Goal: Navigation & Orientation: Find specific page/section

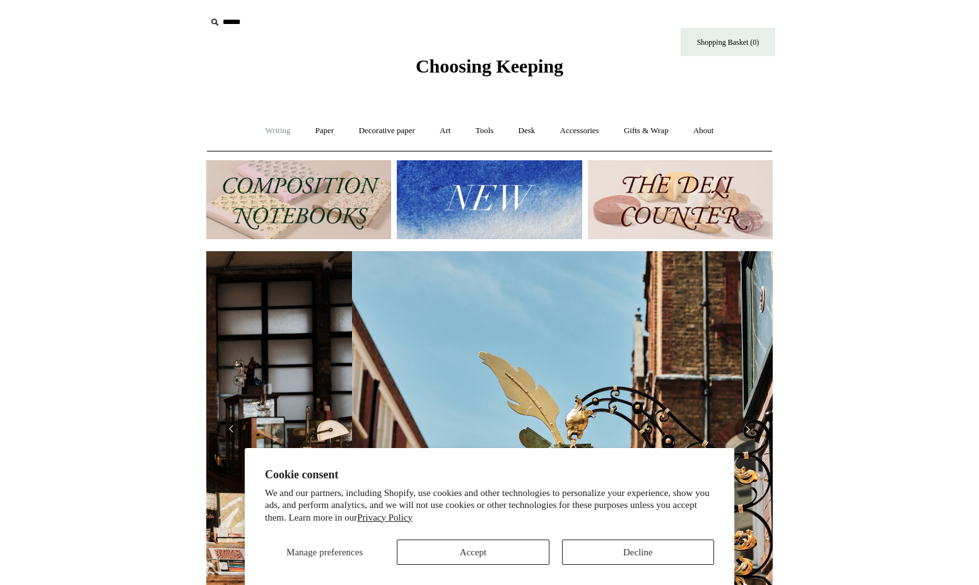
scroll to position [0, 567]
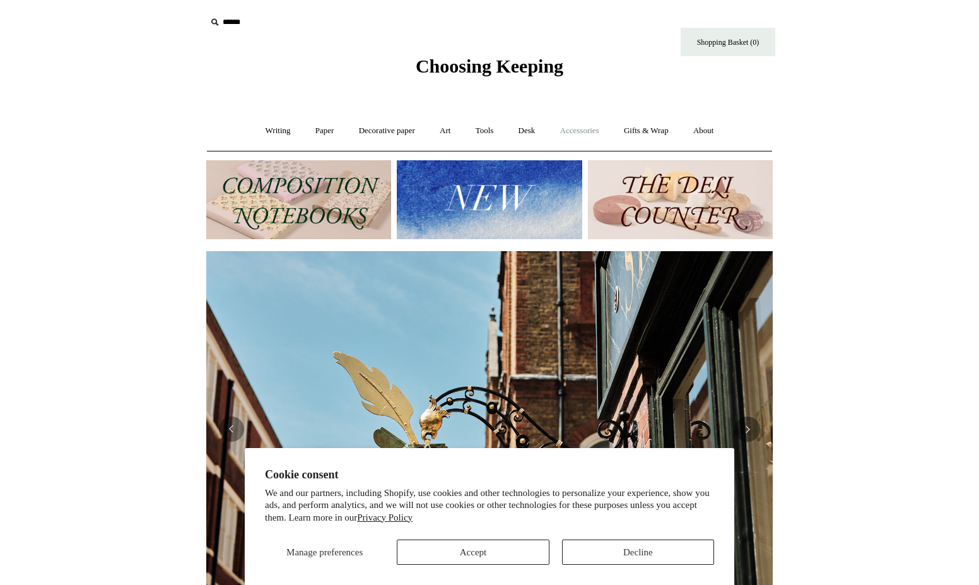
click at [592, 133] on link "Accessories +" at bounding box center [580, 130] width 62 height 33
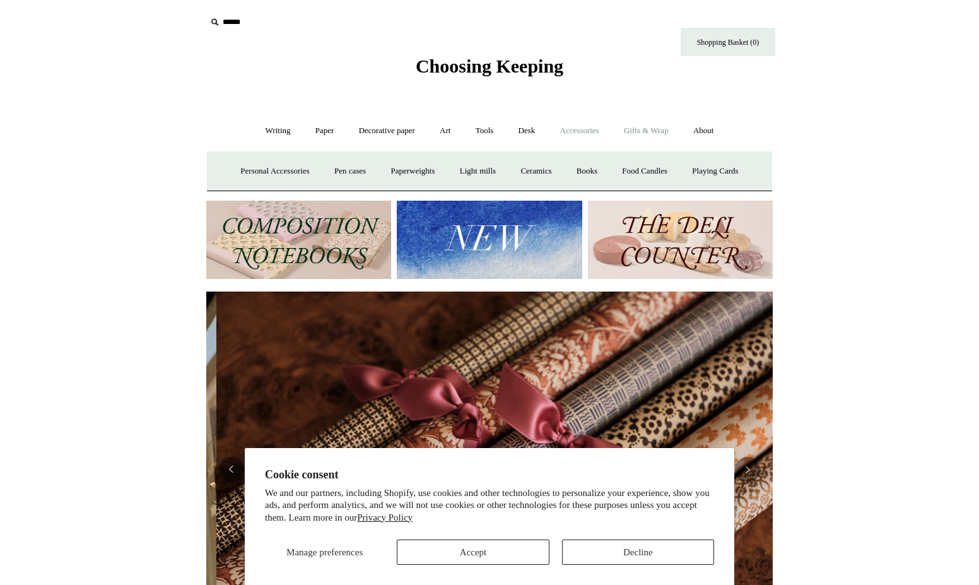
scroll to position [0, 1133]
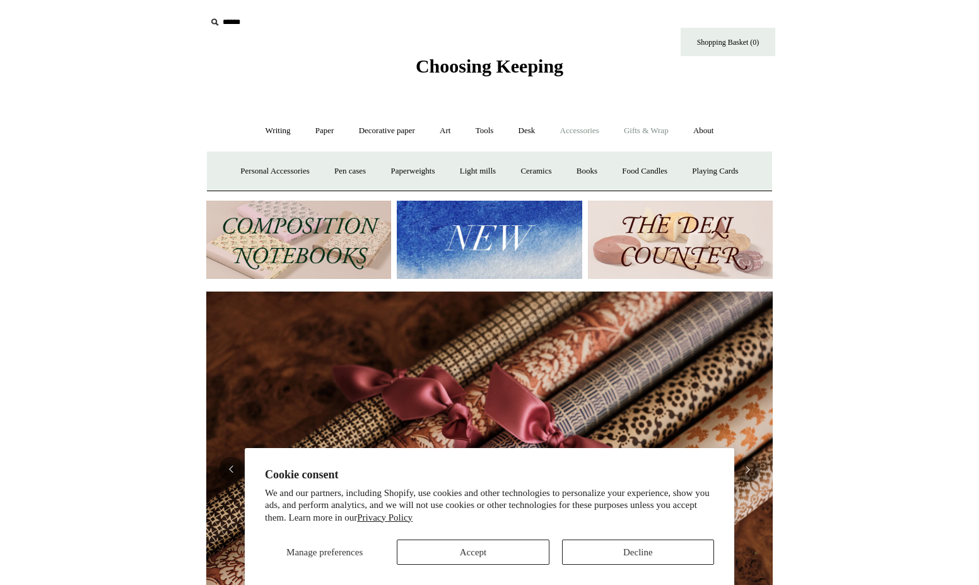
click at [640, 135] on link "Gifts & Wrap +" at bounding box center [647, 130] width 68 height 33
click at [511, 557] on button "Accept" at bounding box center [473, 552] width 152 height 25
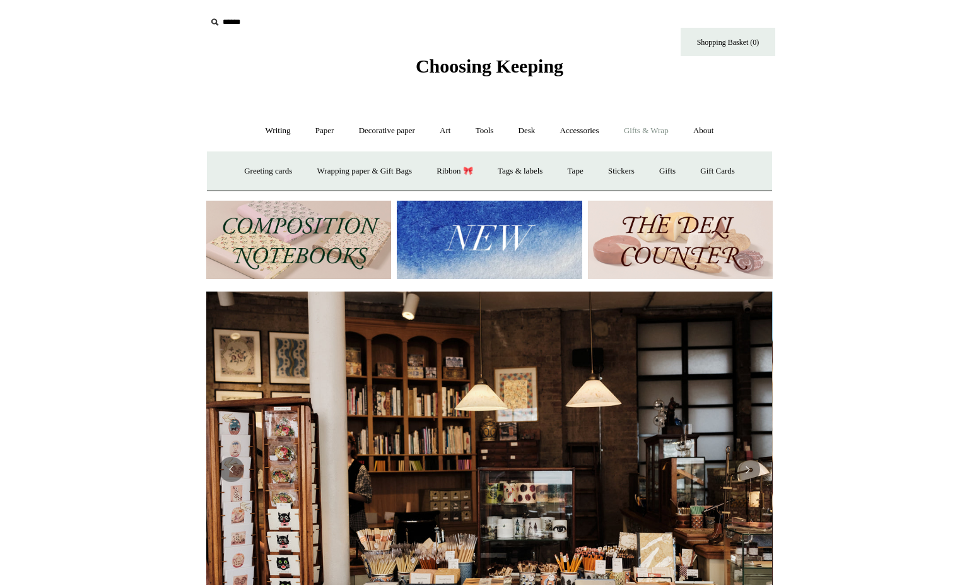
scroll to position [0, 0]
click at [516, 170] on link "Tags & labels" at bounding box center [521, 171] width 68 height 33
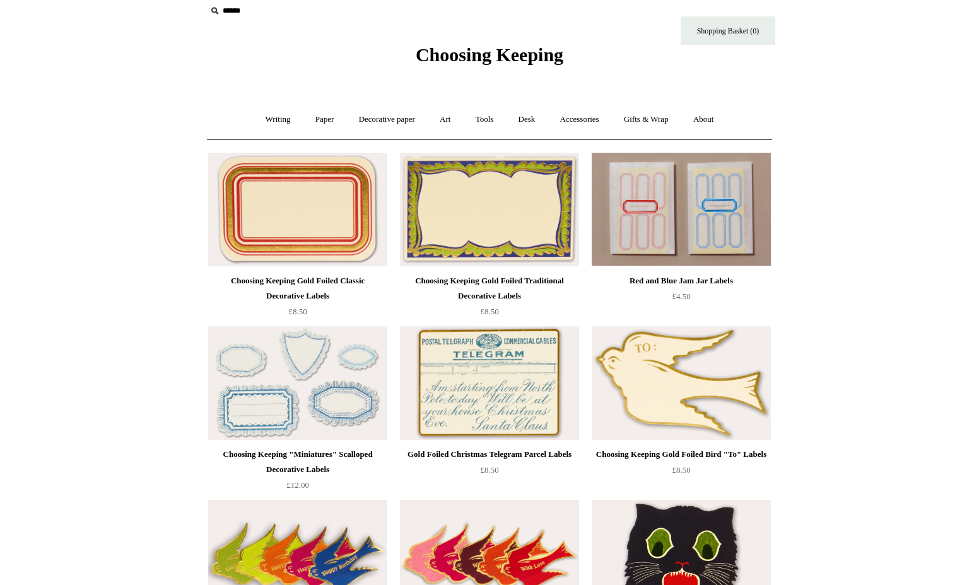
scroll to position [8, 0]
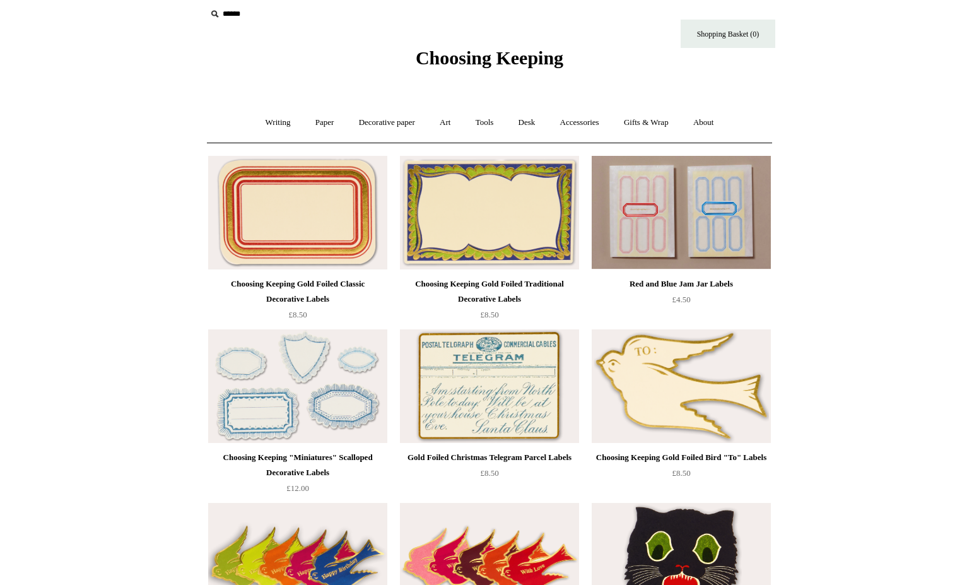
click at [459, 386] on img at bounding box center [489, 386] width 179 height 114
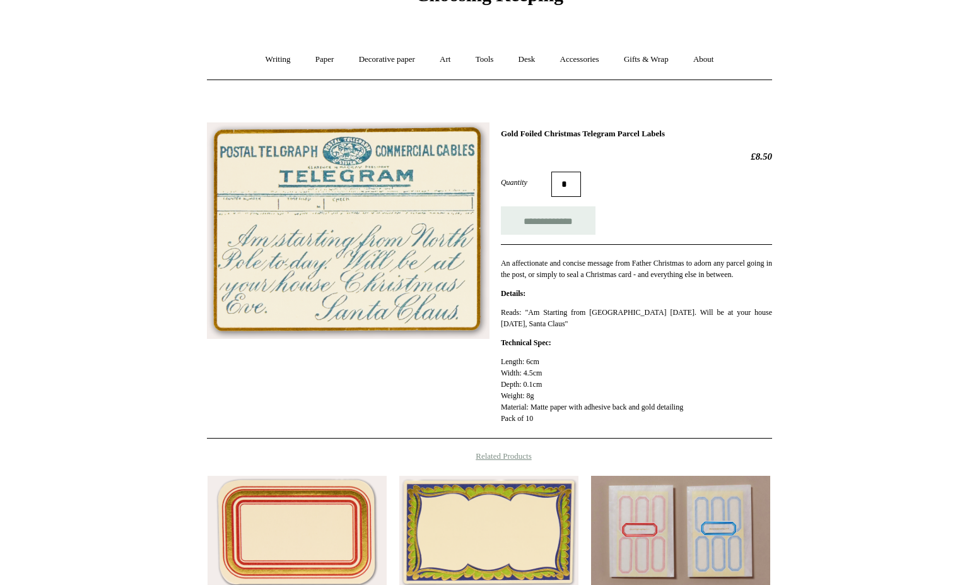
scroll to position [62, 0]
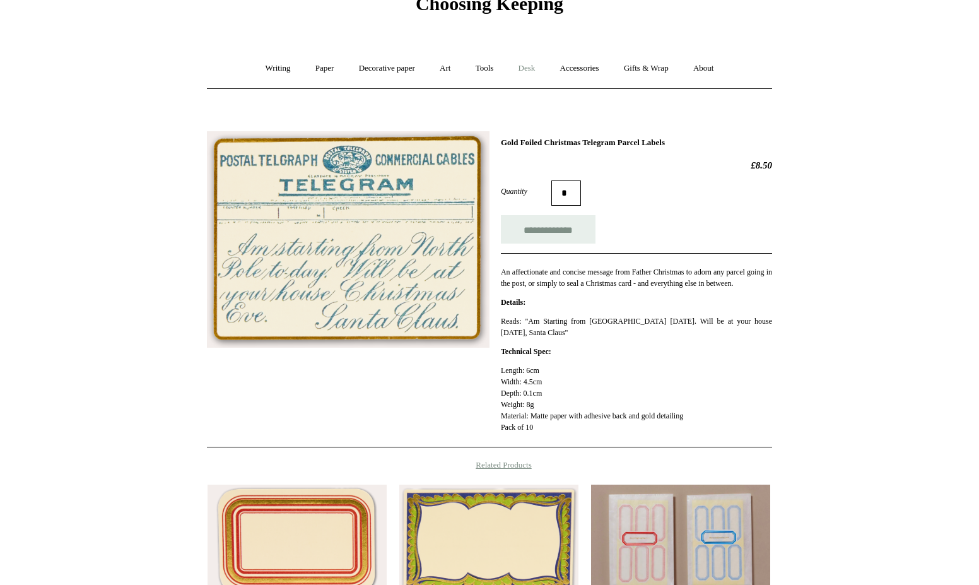
click at [529, 71] on link "Desk +" at bounding box center [527, 68] width 40 height 33
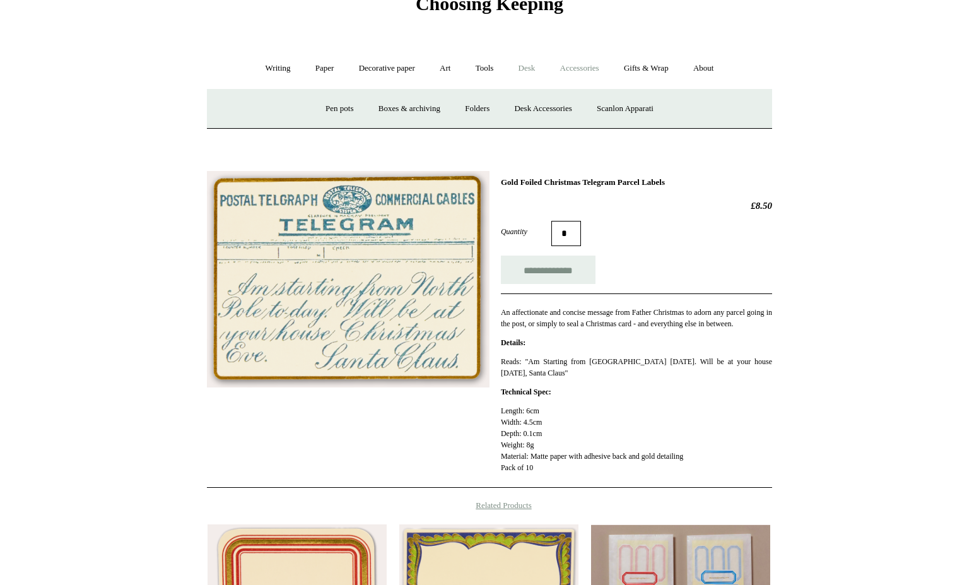
click at [574, 81] on link "Accessories +" at bounding box center [580, 68] width 62 height 33
click at [653, 73] on link "Gifts & Wrap +" at bounding box center [647, 68] width 68 height 33
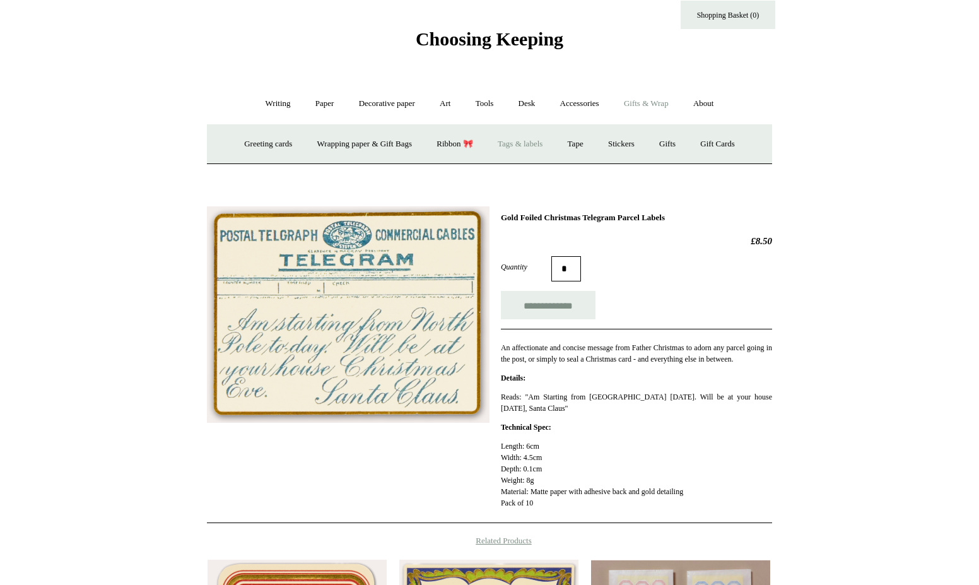
scroll to position [20, 0]
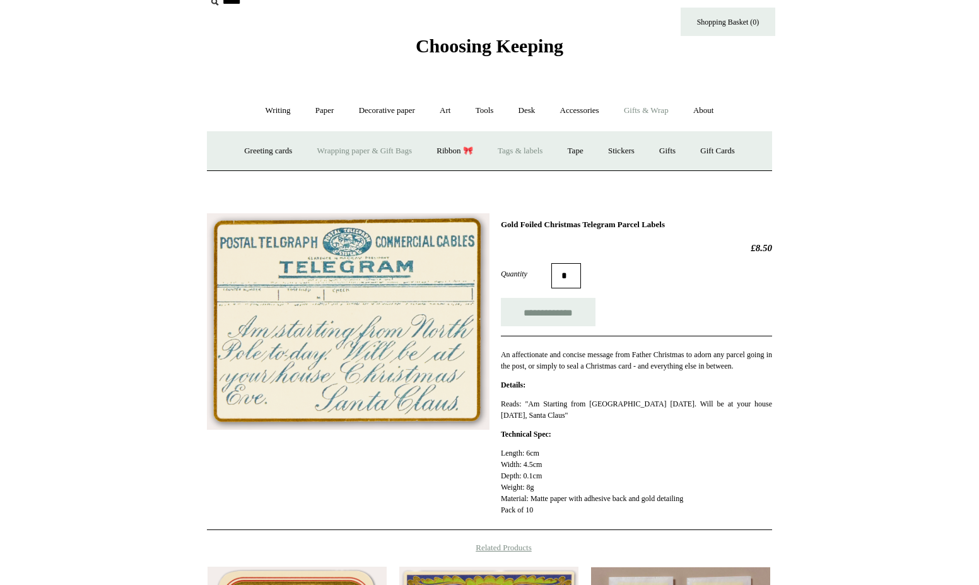
click at [346, 159] on link "Wrapping paper & Gift Bags" at bounding box center [364, 150] width 117 height 33
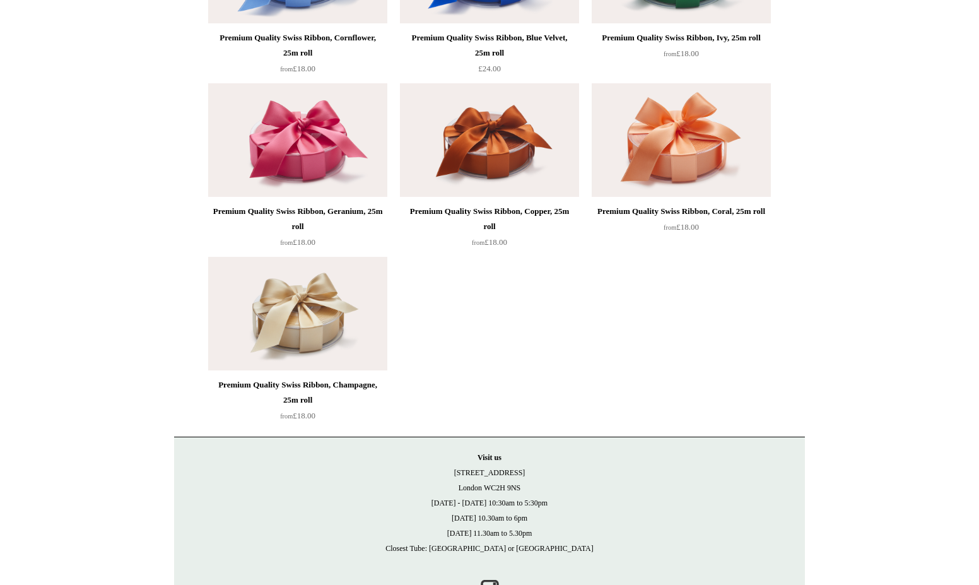
scroll to position [1970, 0]
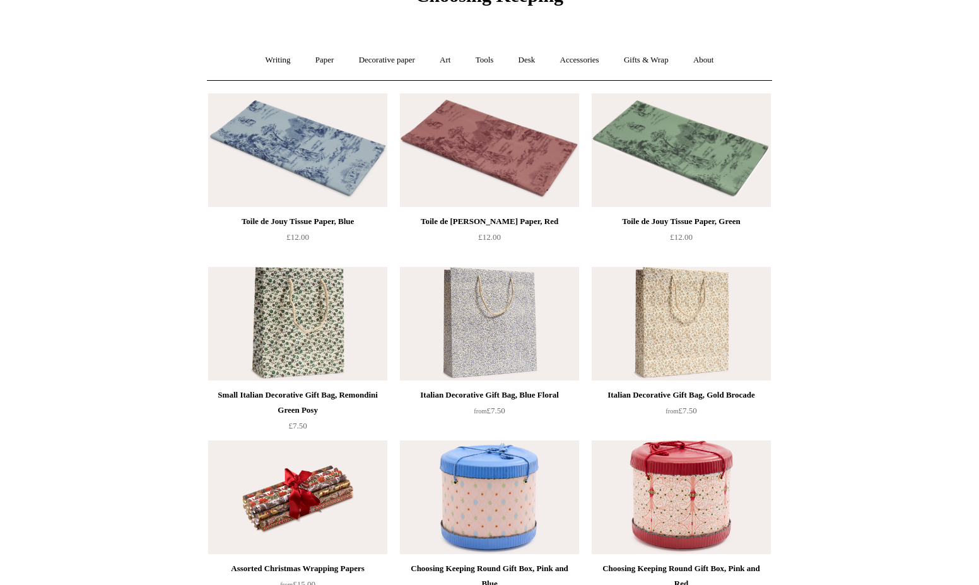
scroll to position [0, 0]
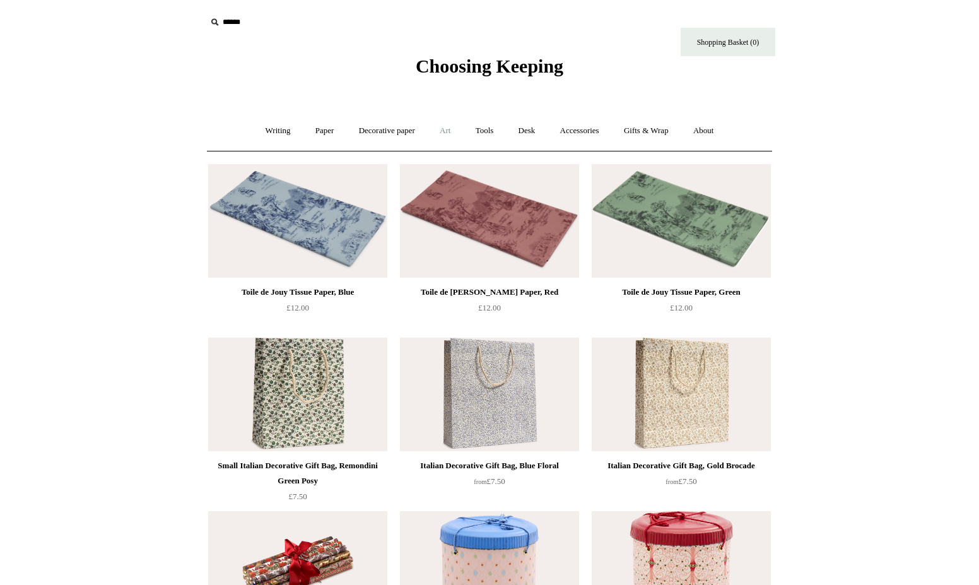
click at [449, 135] on link "Art +" at bounding box center [444, 130] width 33 height 33
